Goal: Find specific page/section: Find specific page/section

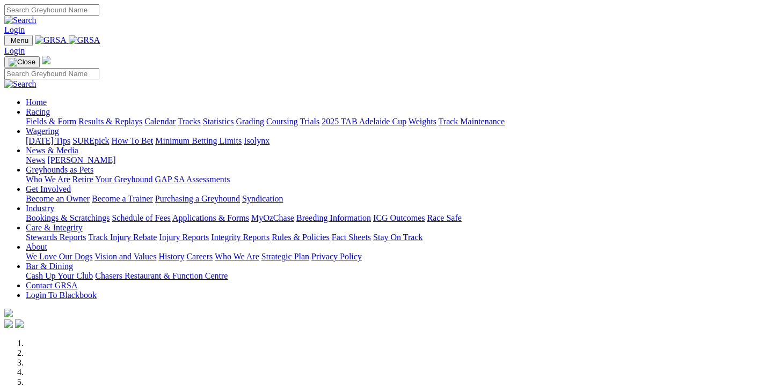
click at [47, 117] on link "Fields & Form" at bounding box center [51, 121] width 50 height 9
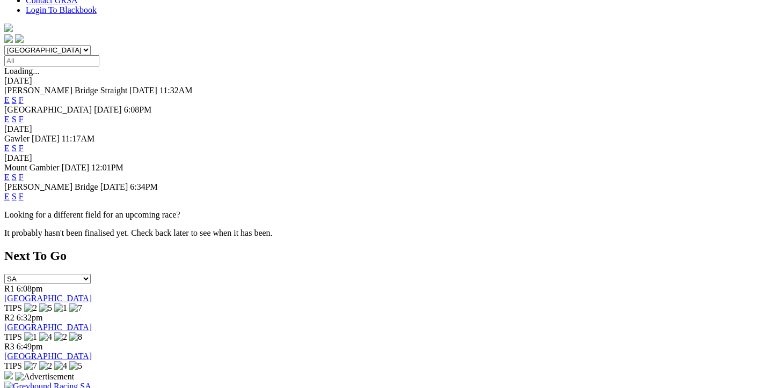
scroll to position [322, 0]
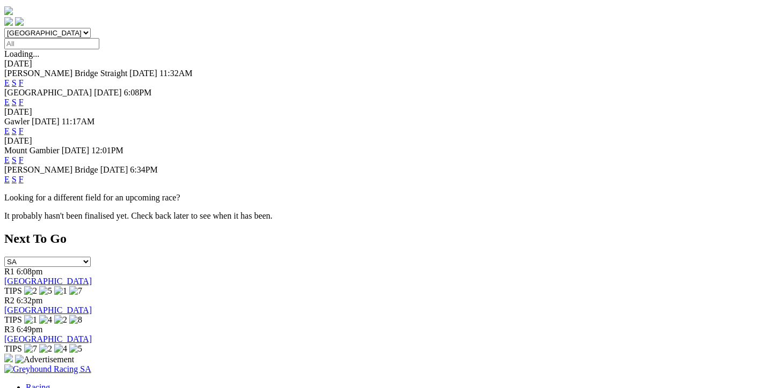
click at [24, 175] on link "F" at bounding box center [21, 179] width 5 height 9
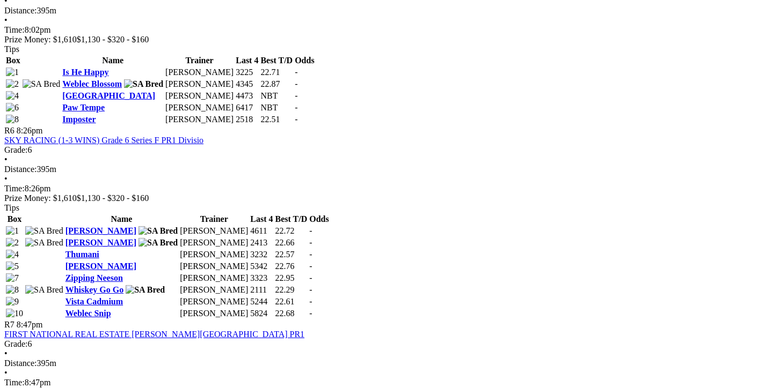
scroll to position [1288, 0]
